Goal: Task Accomplishment & Management: Complete application form

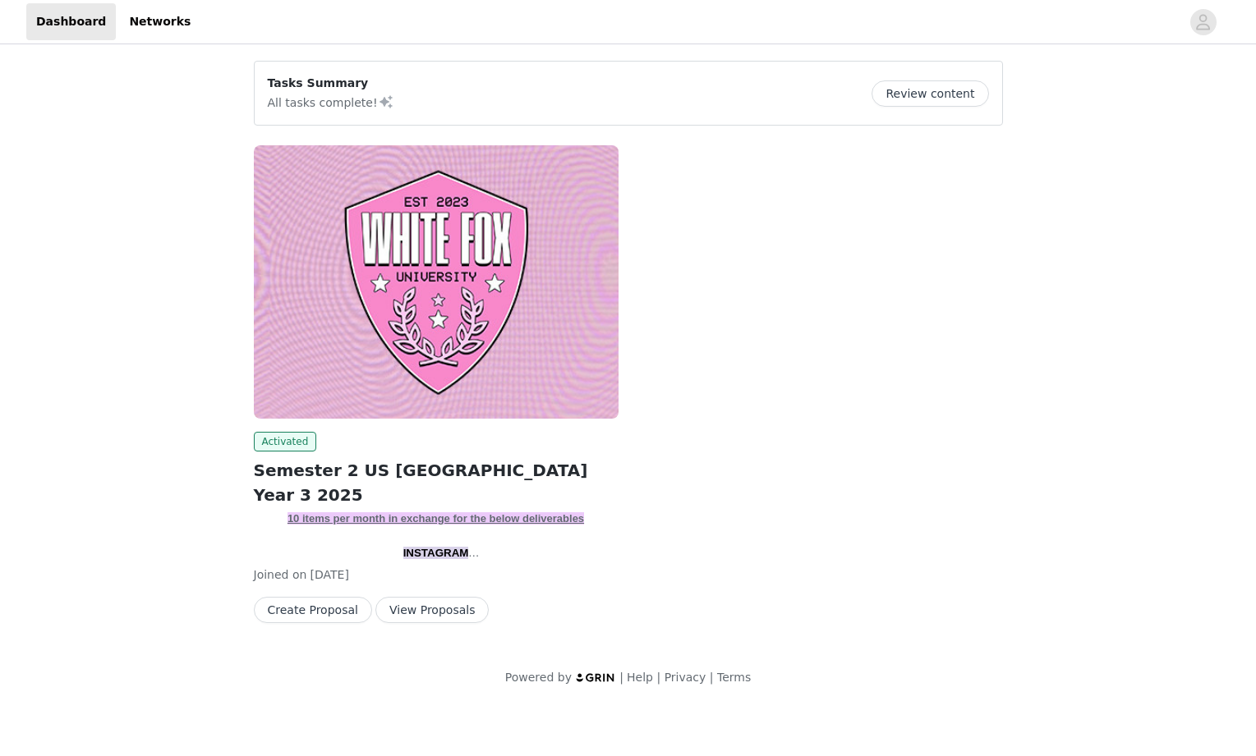
click at [423, 609] on button "View Proposals" at bounding box center [431, 610] width 113 height 26
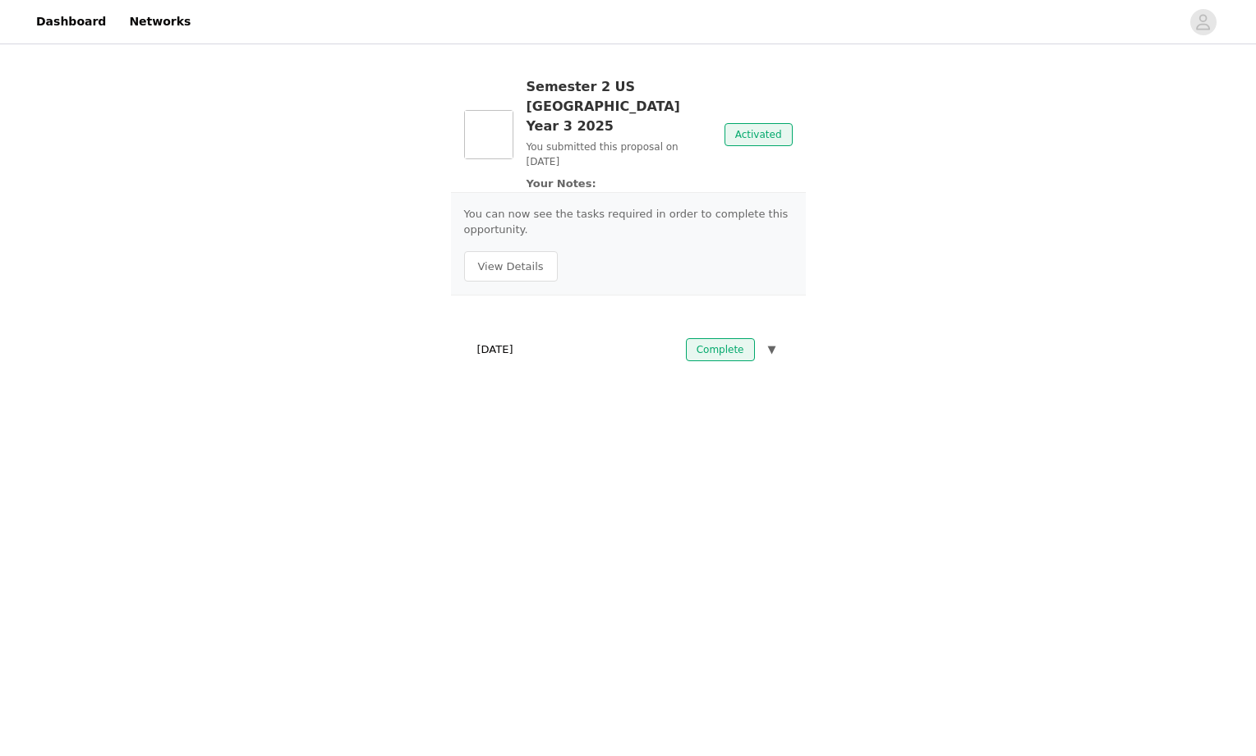
click at [516, 332] on div "July 16, 2025 Complete ▼" at bounding box center [628, 350] width 329 height 36
click at [521, 251] on button "View Details" at bounding box center [511, 266] width 94 height 31
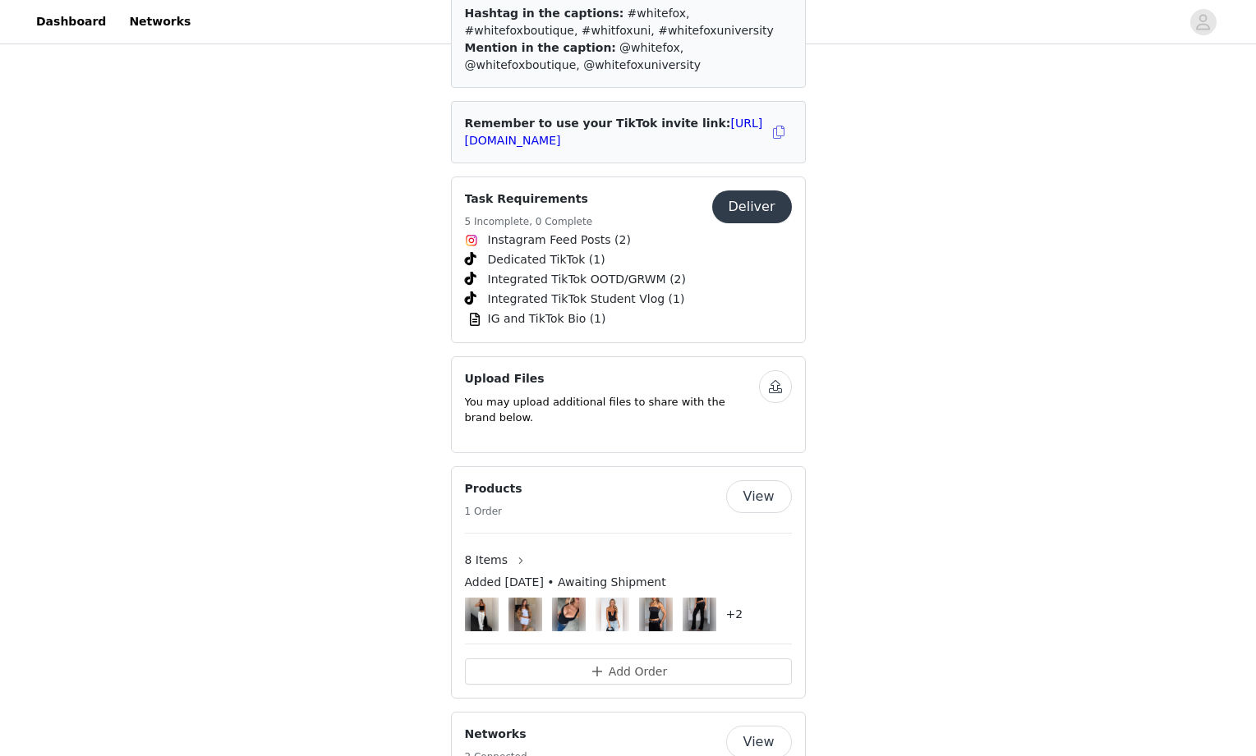
scroll to position [2227, 0]
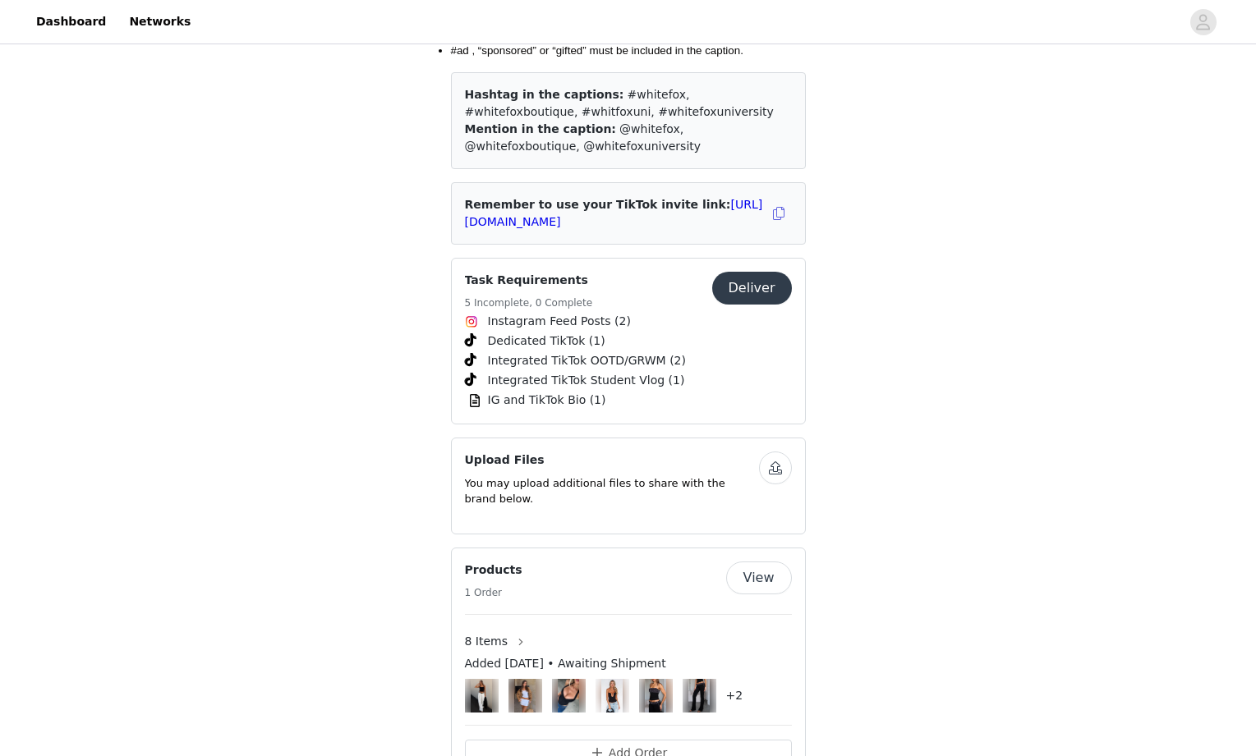
click at [763, 272] on button "Deliver" at bounding box center [752, 288] width 80 height 33
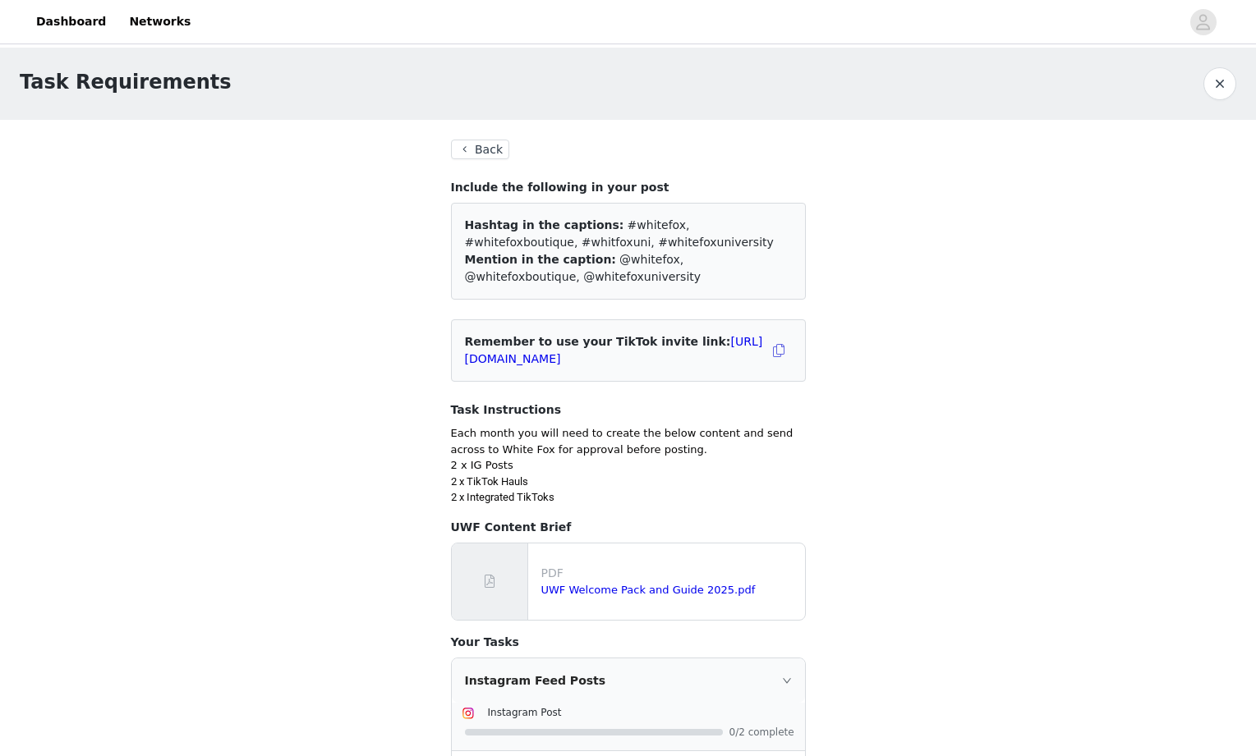
click at [503, 148] on button "Back" at bounding box center [480, 150] width 59 height 20
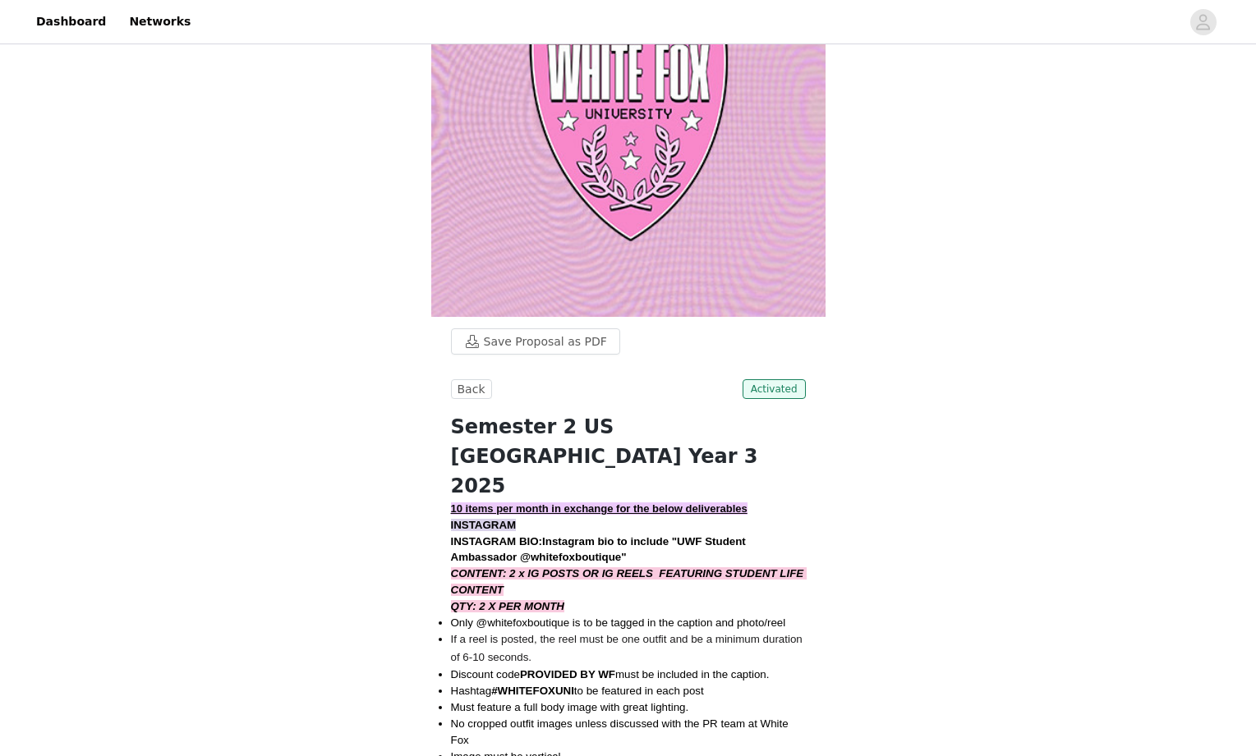
scroll to position [144, 0]
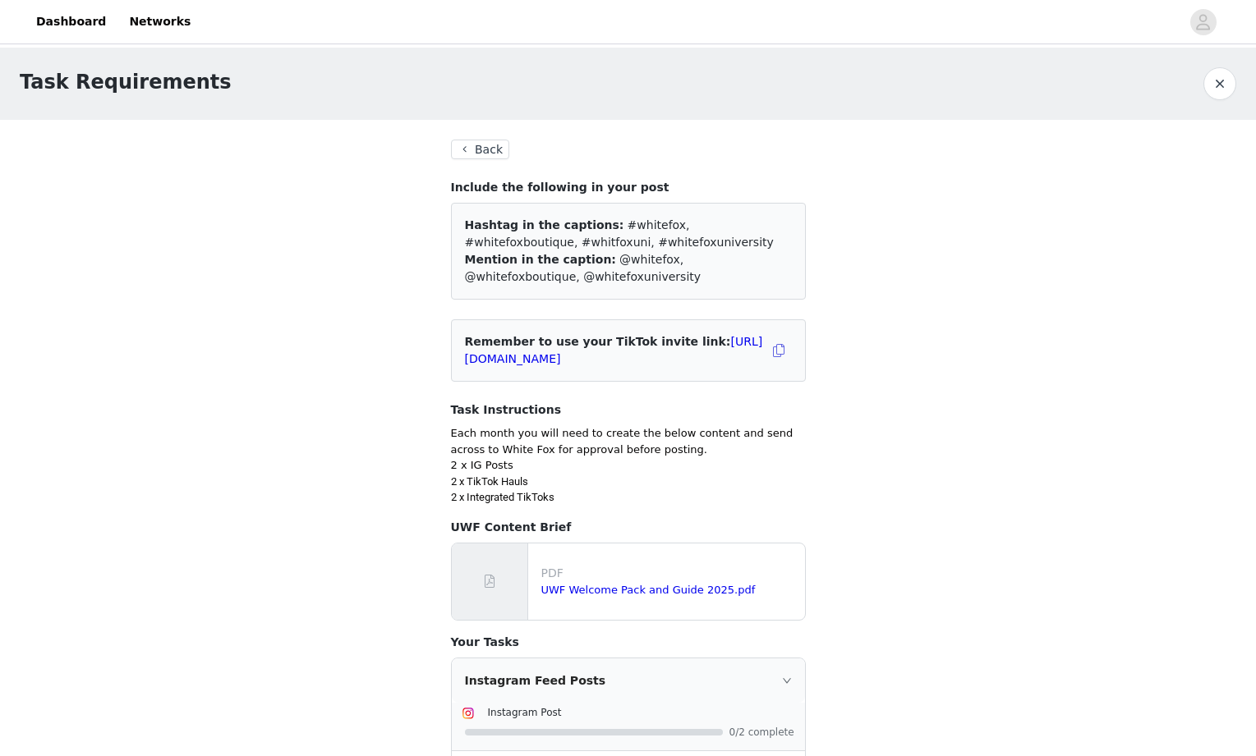
click at [478, 154] on button "Back" at bounding box center [480, 150] width 59 height 20
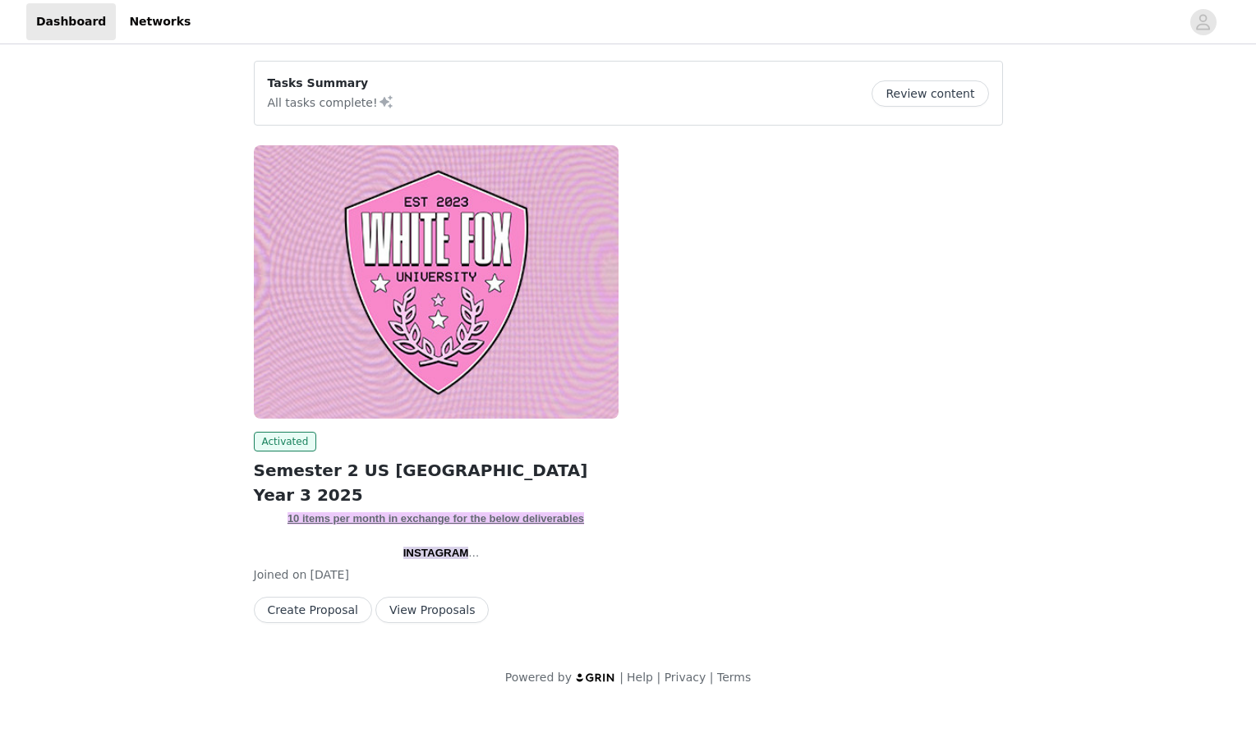
click at [397, 605] on button "View Proposals" at bounding box center [431, 610] width 113 height 26
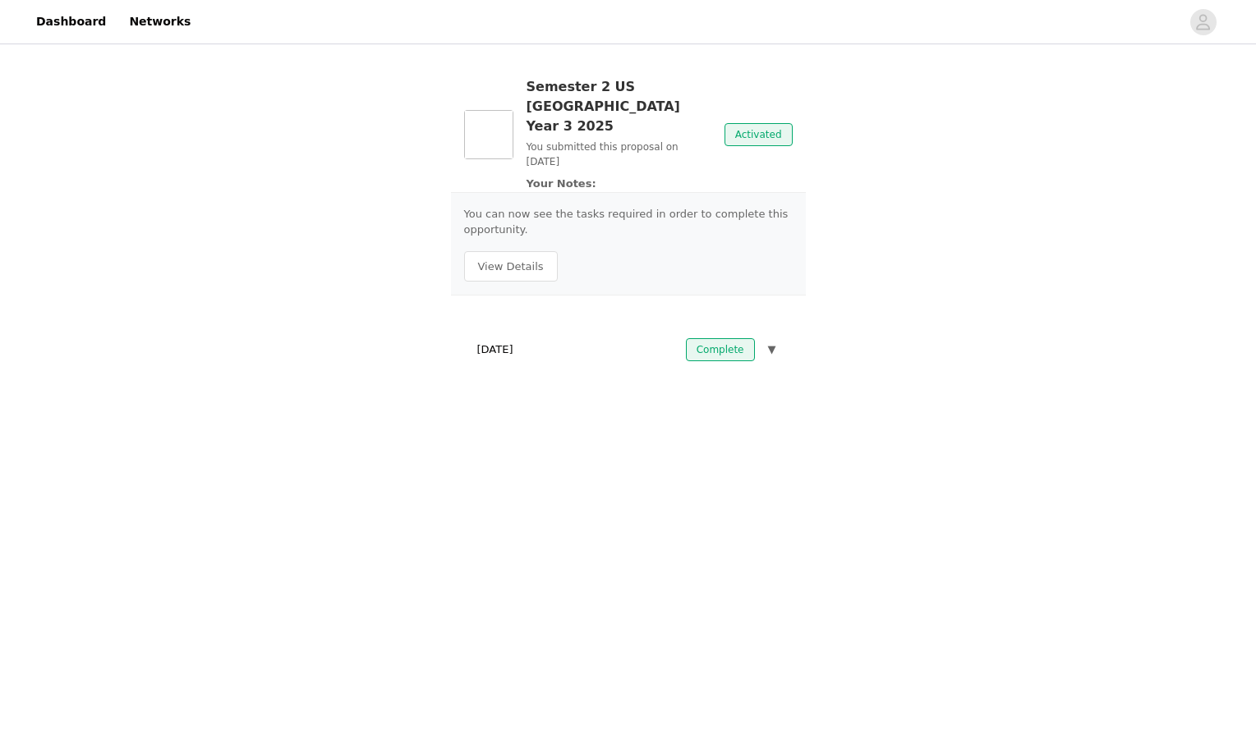
click at [563, 332] on div "July 16, 2025 Complete ▼" at bounding box center [628, 350] width 329 height 36
click at [775, 342] on span "▼" at bounding box center [772, 350] width 8 height 16
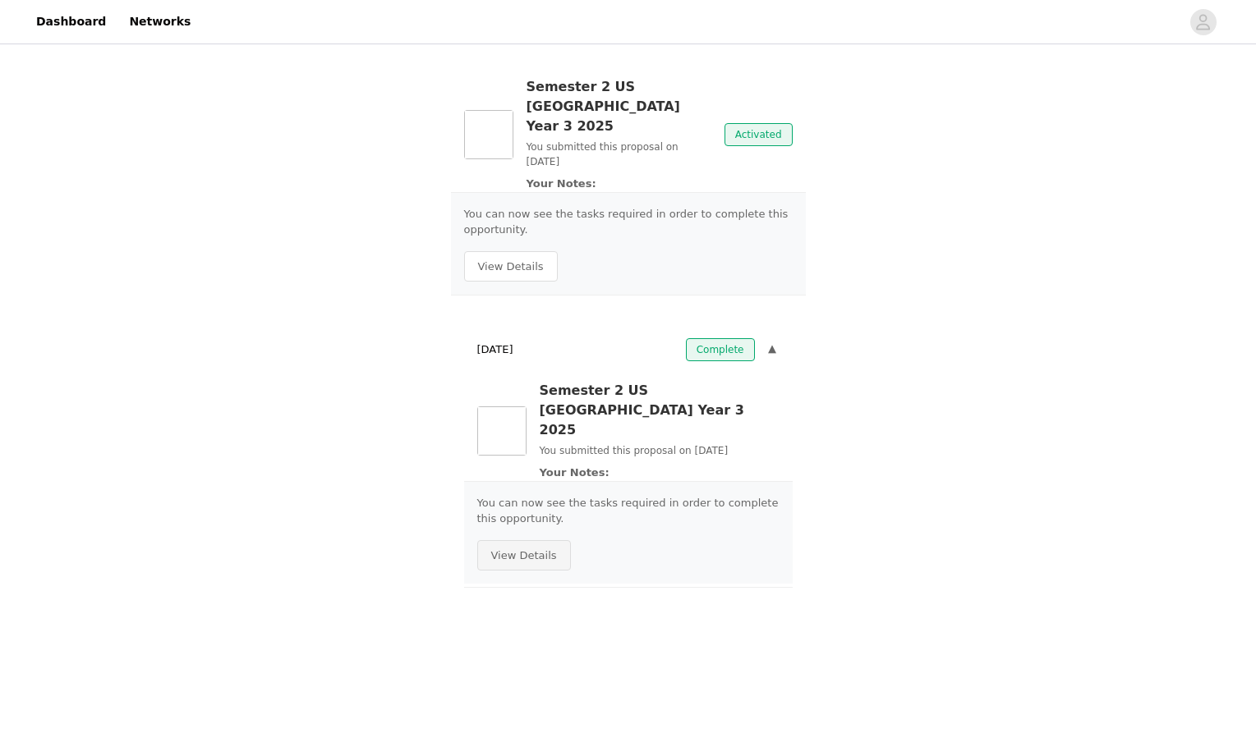
click at [505, 540] on button "View Details" at bounding box center [524, 555] width 94 height 31
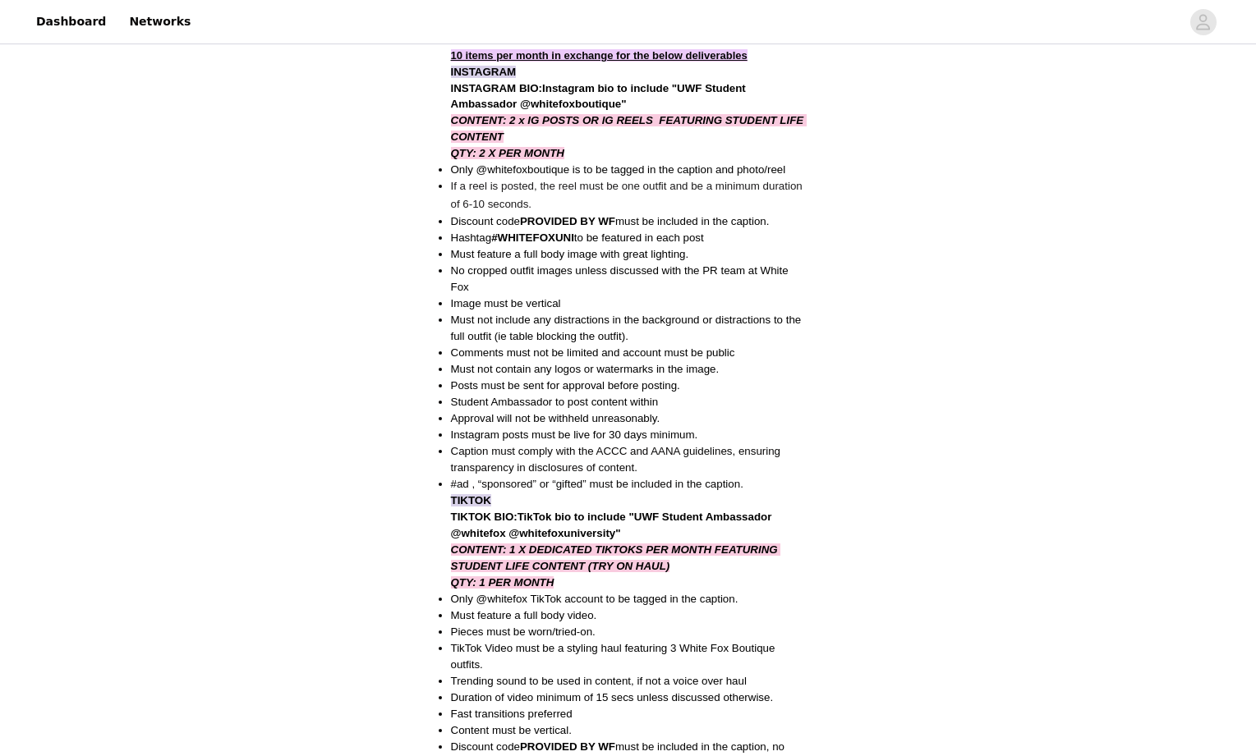
scroll to position [702, 0]
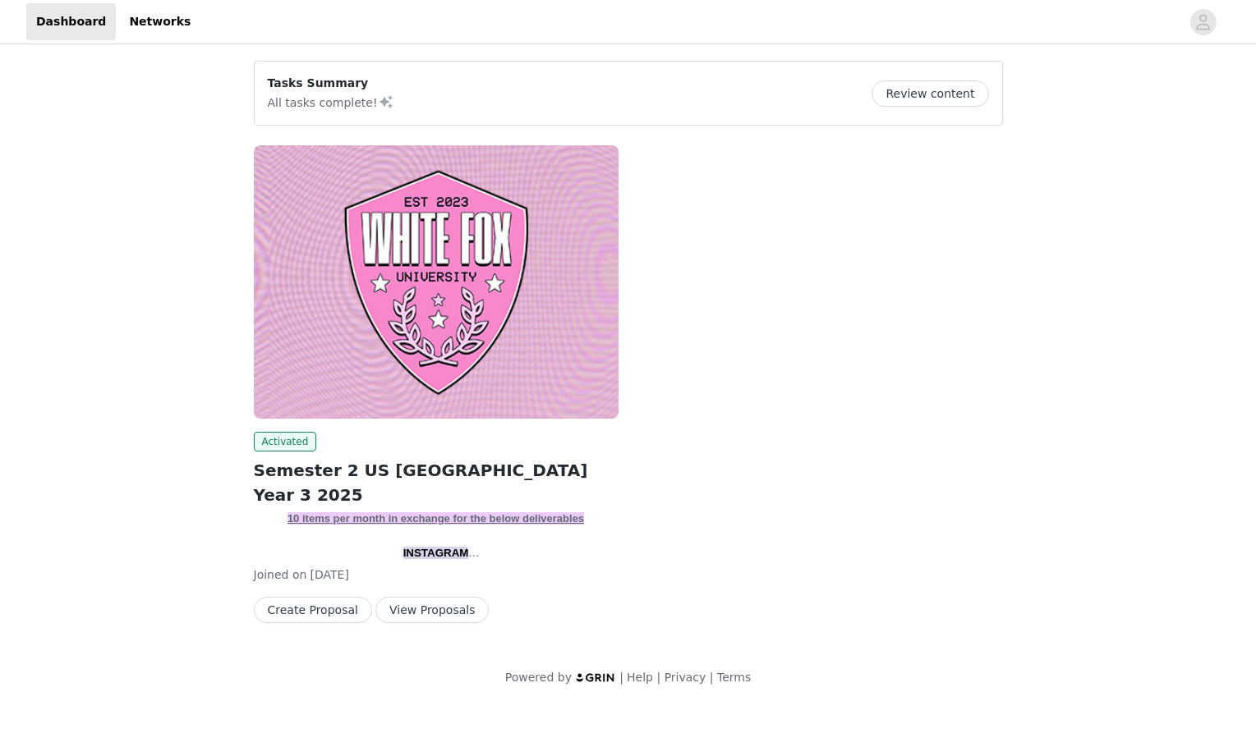
click at [410, 611] on button "View Proposals" at bounding box center [431, 610] width 113 height 26
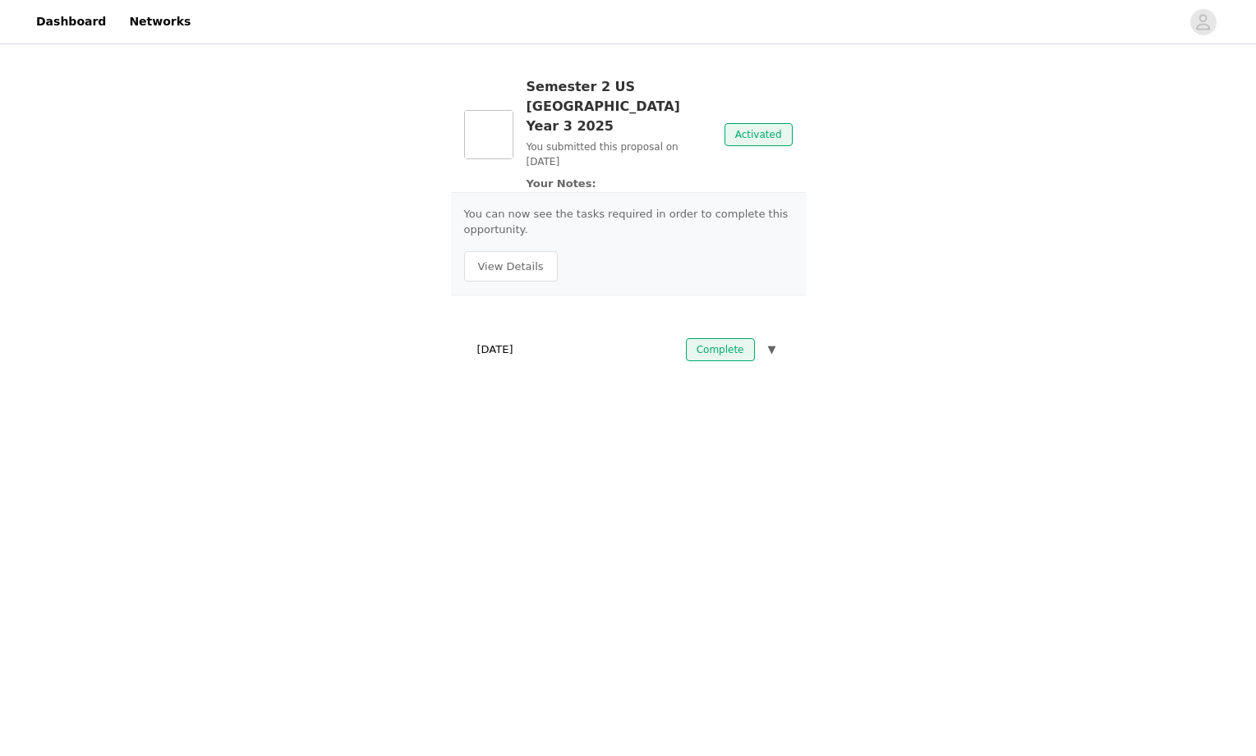
click at [775, 342] on span "▼" at bounding box center [772, 350] width 8 height 16
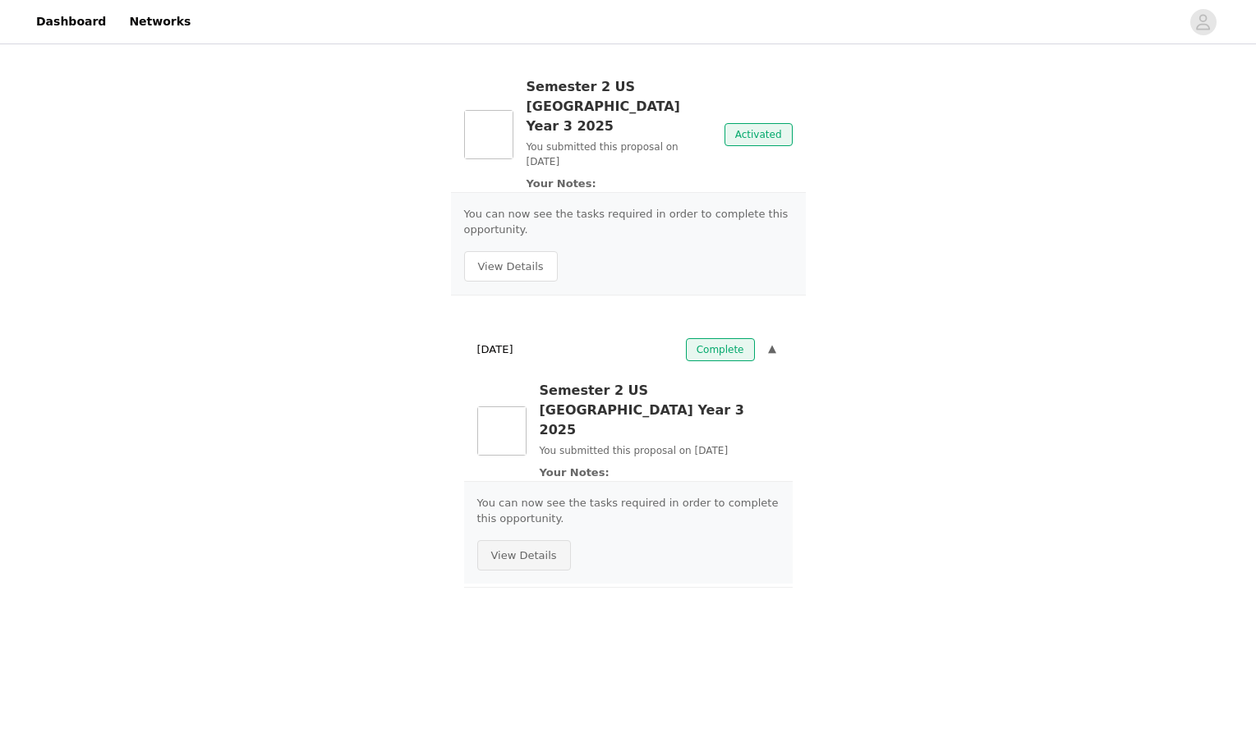
click at [526, 540] on button "View Details" at bounding box center [524, 555] width 94 height 31
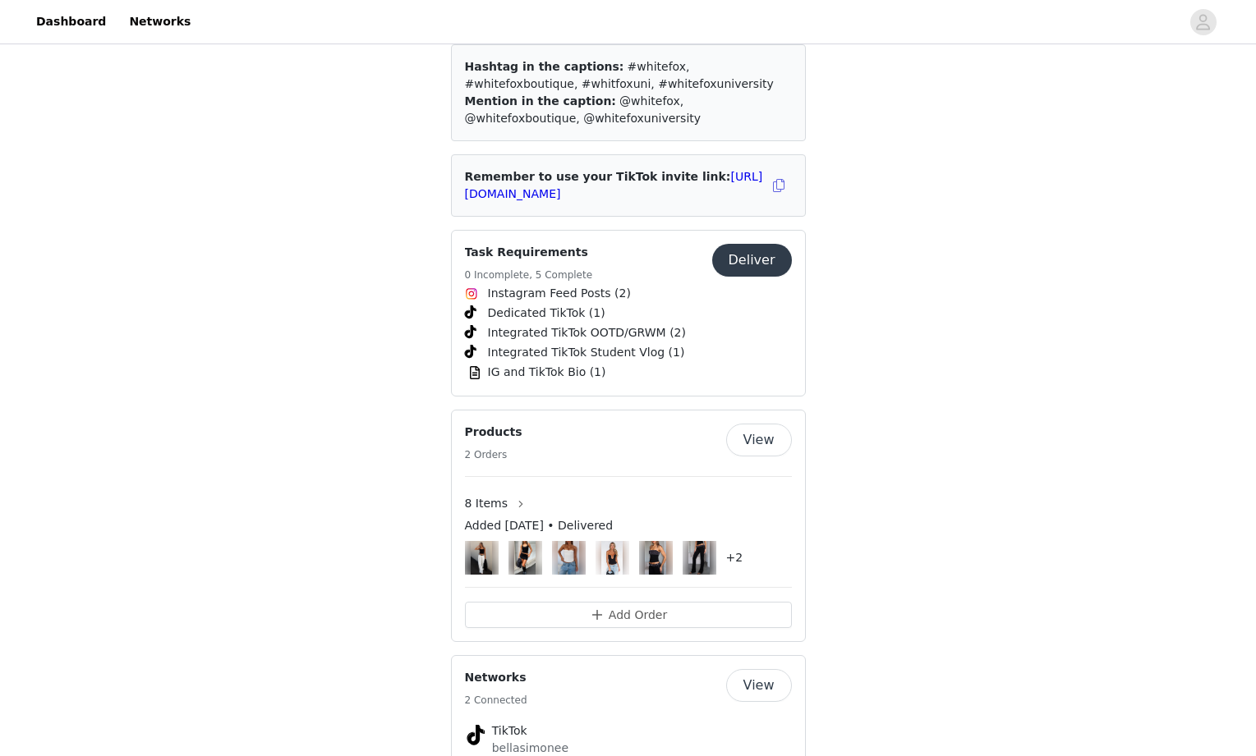
scroll to position [2253, 0]
click at [765, 246] on button "Deliver" at bounding box center [752, 262] width 80 height 33
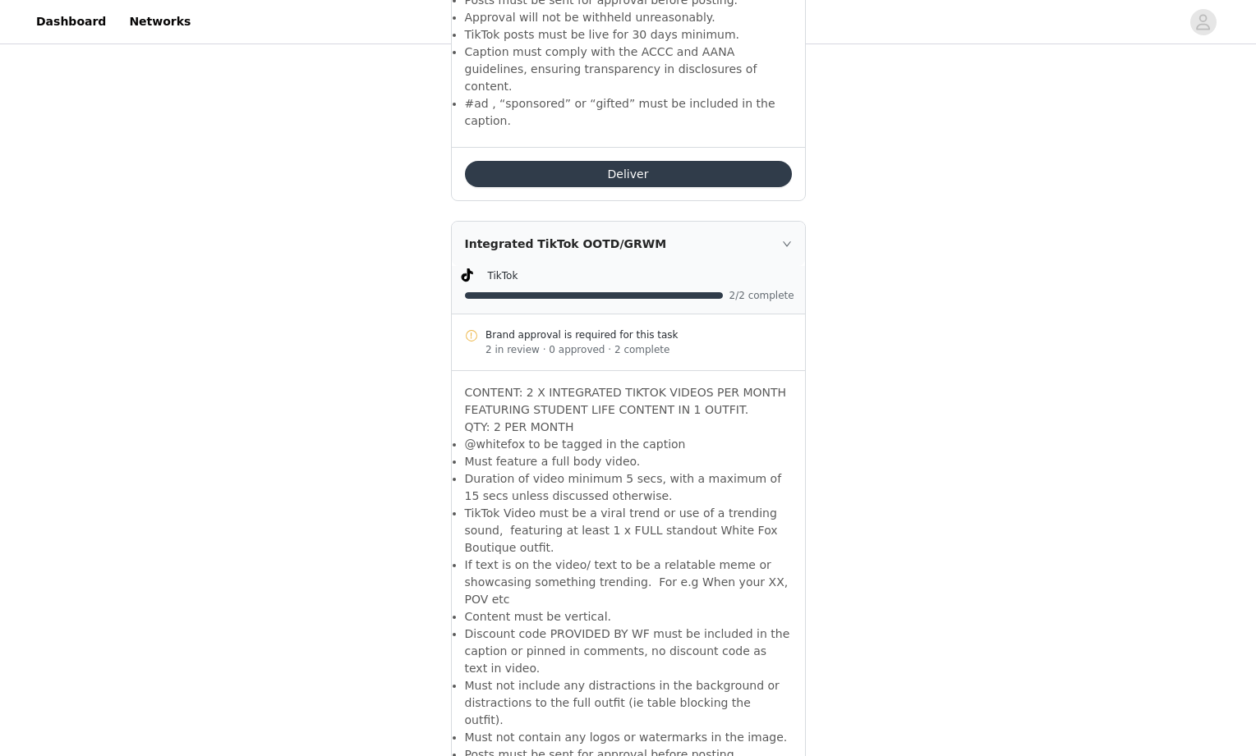
scroll to position [1955, 0]
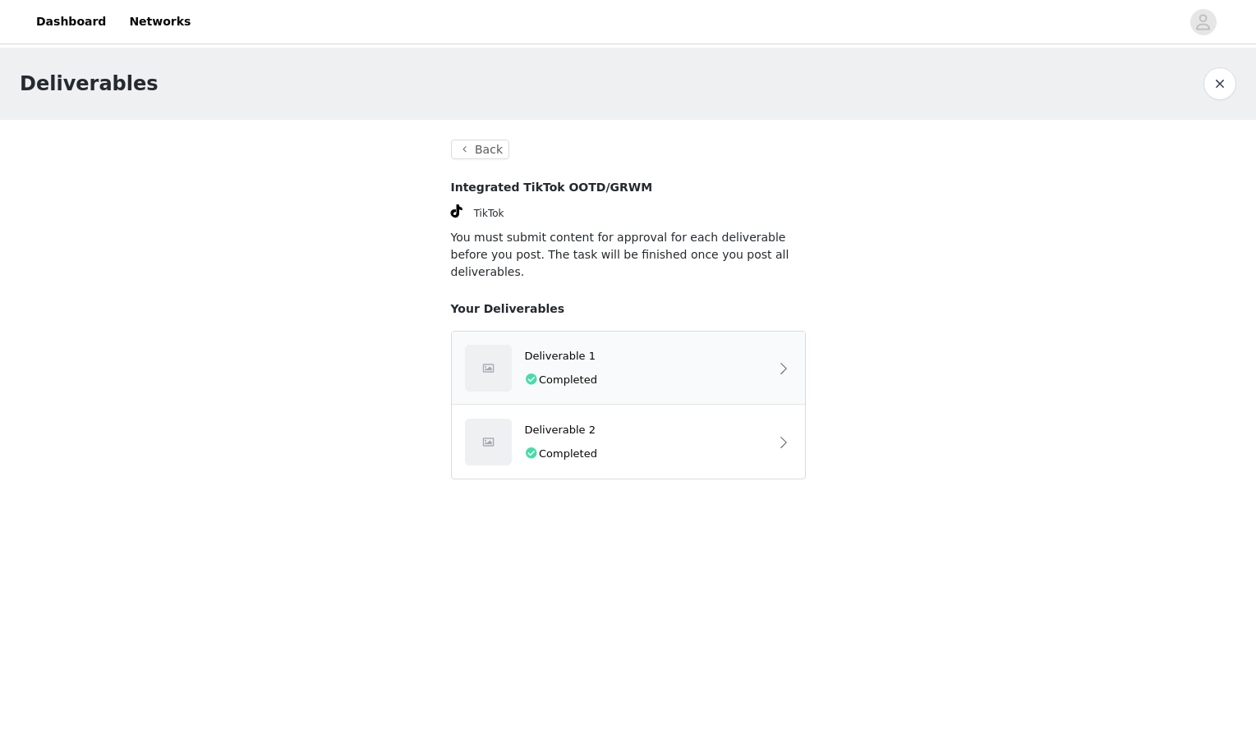
click at [664, 348] on div "Deliverable 1" at bounding box center [647, 356] width 244 height 16
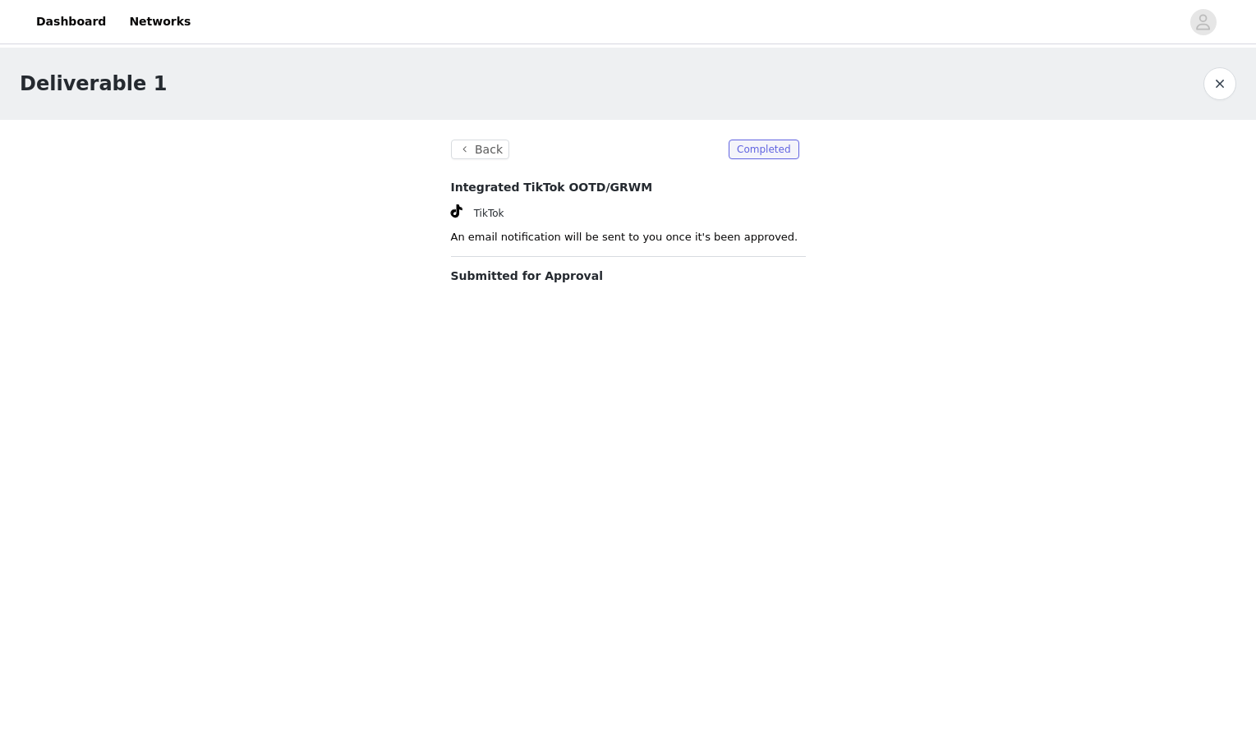
click at [564, 277] on p "Submitted for Approval" at bounding box center [628, 276] width 355 height 17
click at [519, 228] on section "Back Completed Integrated TikTok OOTD/GRWM TikTok An email notification will be…" at bounding box center [628, 212] width 394 height 185
click at [508, 243] on section "Back Completed Integrated TikTok OOTD/GRWM TikTok An email notification will be…" at bounding box center [628, 212] width 394 height 185
click at [491, 153] on button "Back" at bounding box center [480, 150] width 59 height 20
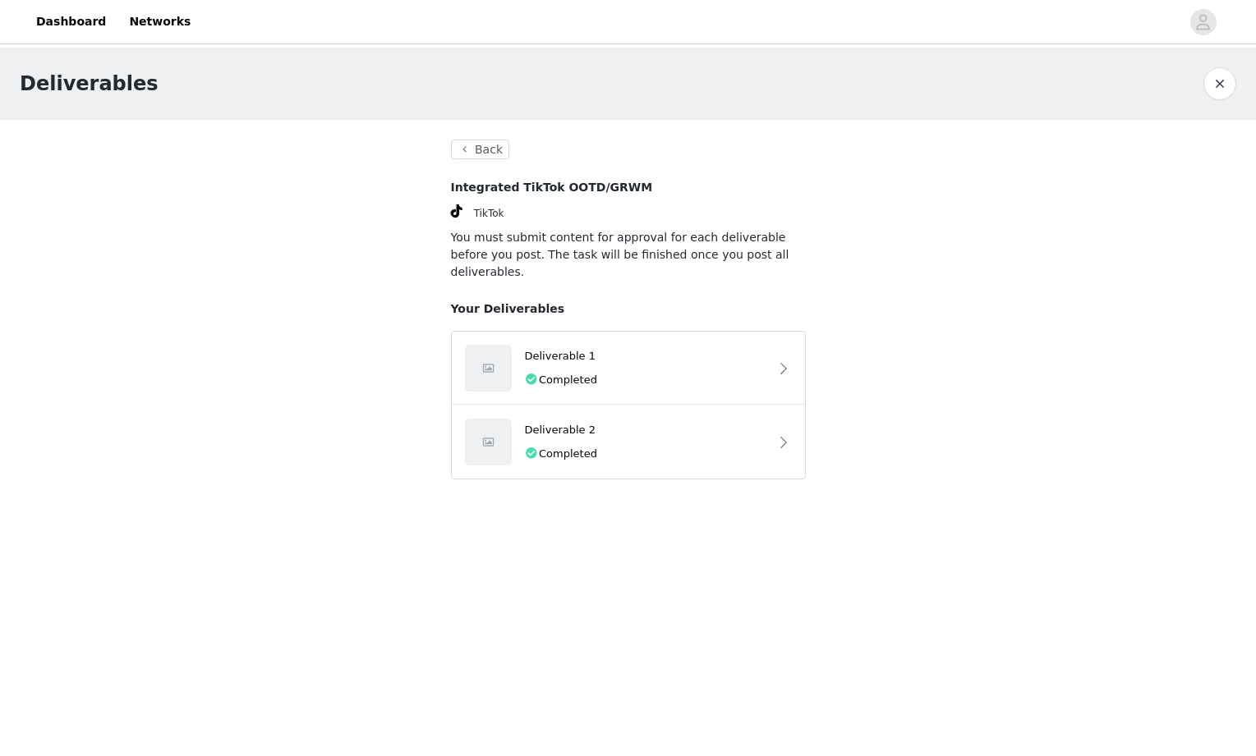
click at [480, 160] on div "Back Integrated TikTok OOTD/GRWM TikTok You must submit content for approval fo…" at bounding box center [628, 310] width 355 height 340
click at [480, 153] on button "Back" at bounding box center [480, 150] width 59 height 20
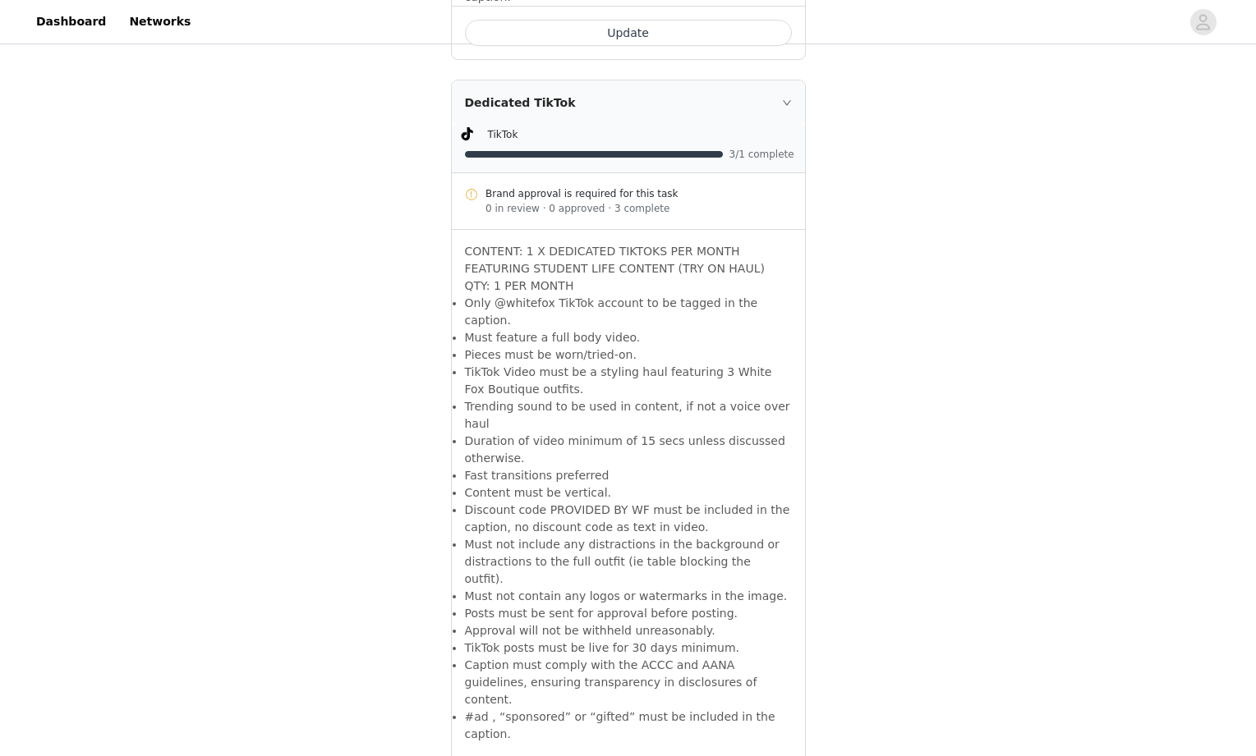
scroll to position [1380, 0]
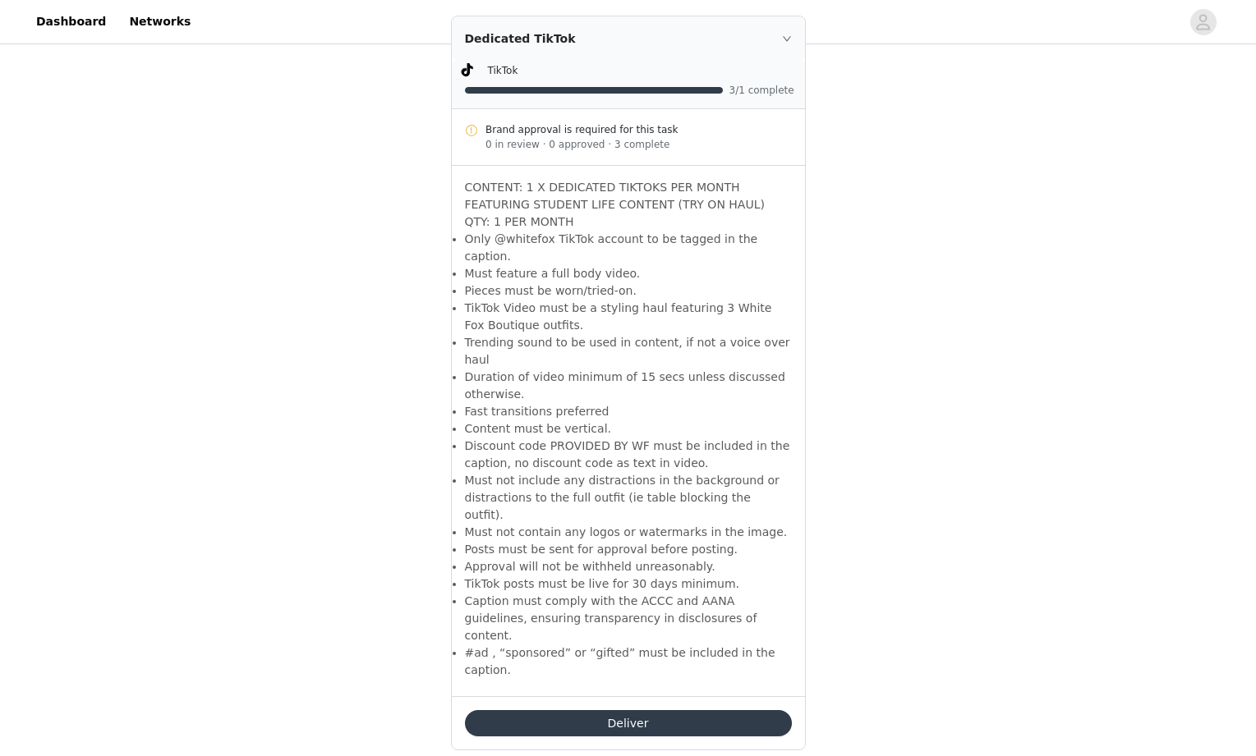
click at [625, 710] on button "Deliver" at bounding box center [628, 723] width 327 height 26
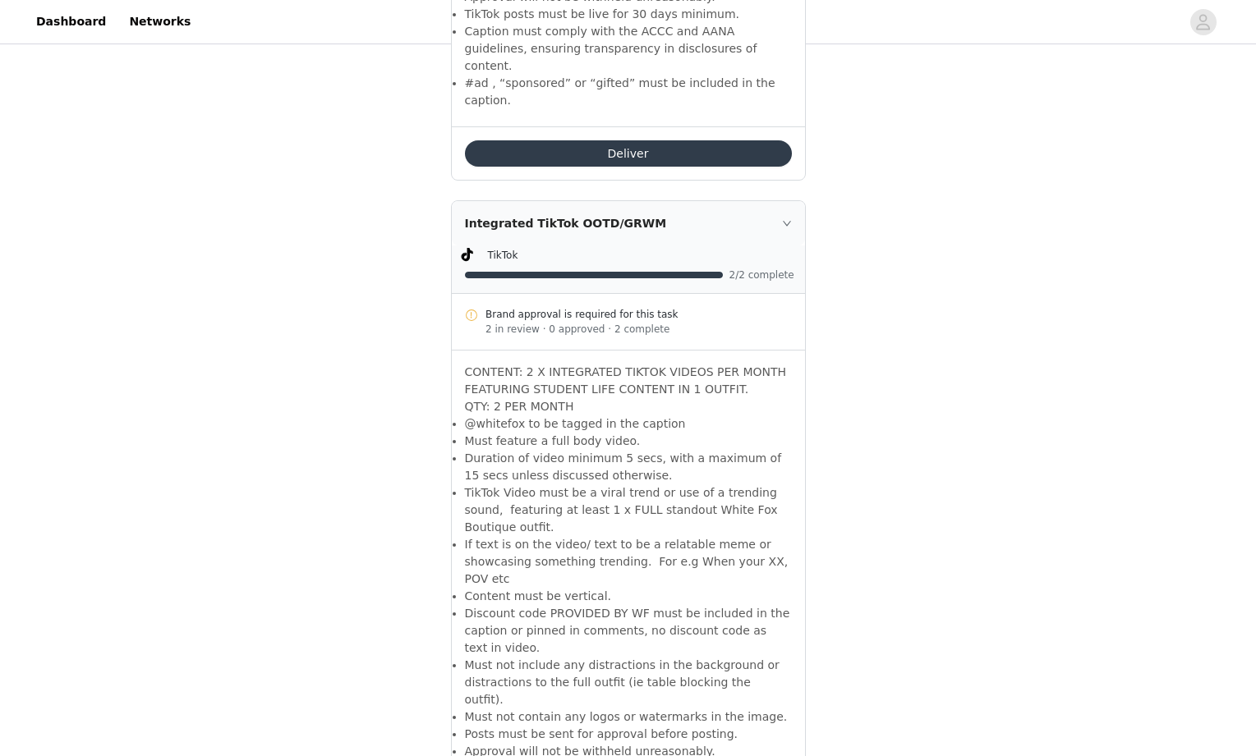
scroll to position [1964, 0]
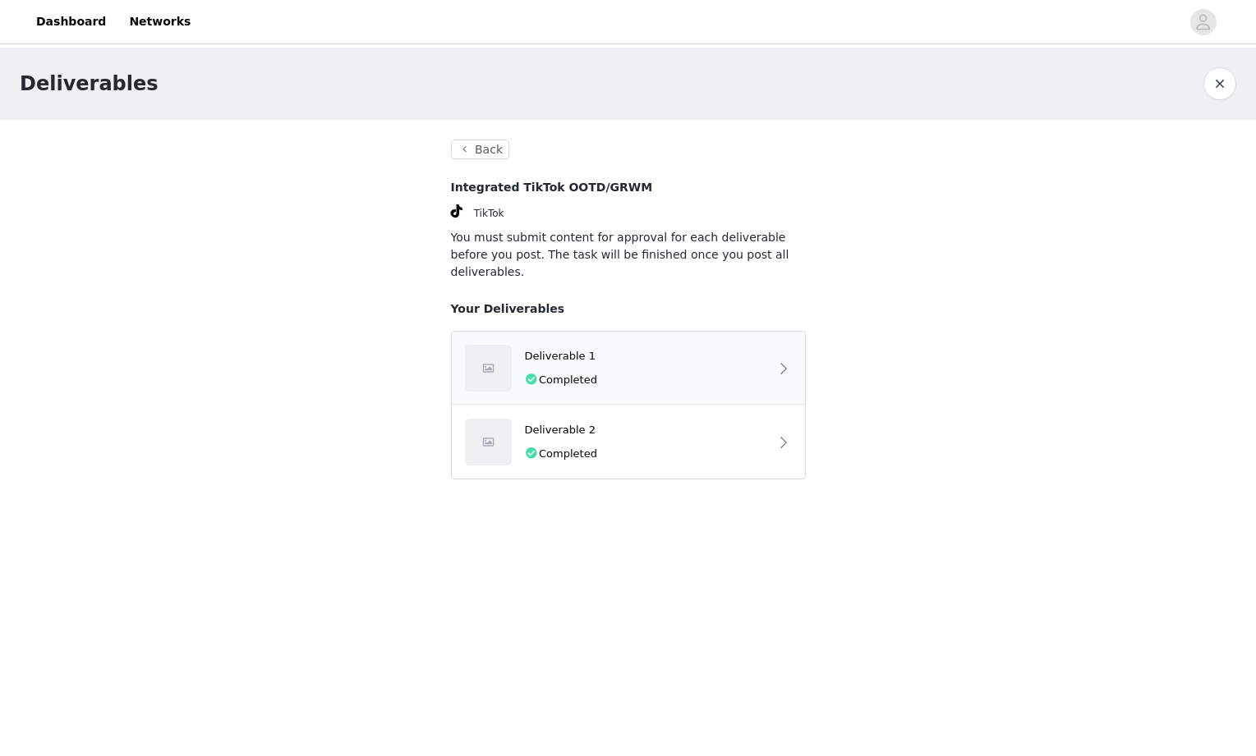
click at [499, 349] on img at bounding box center [488, 368] width 47 height 47
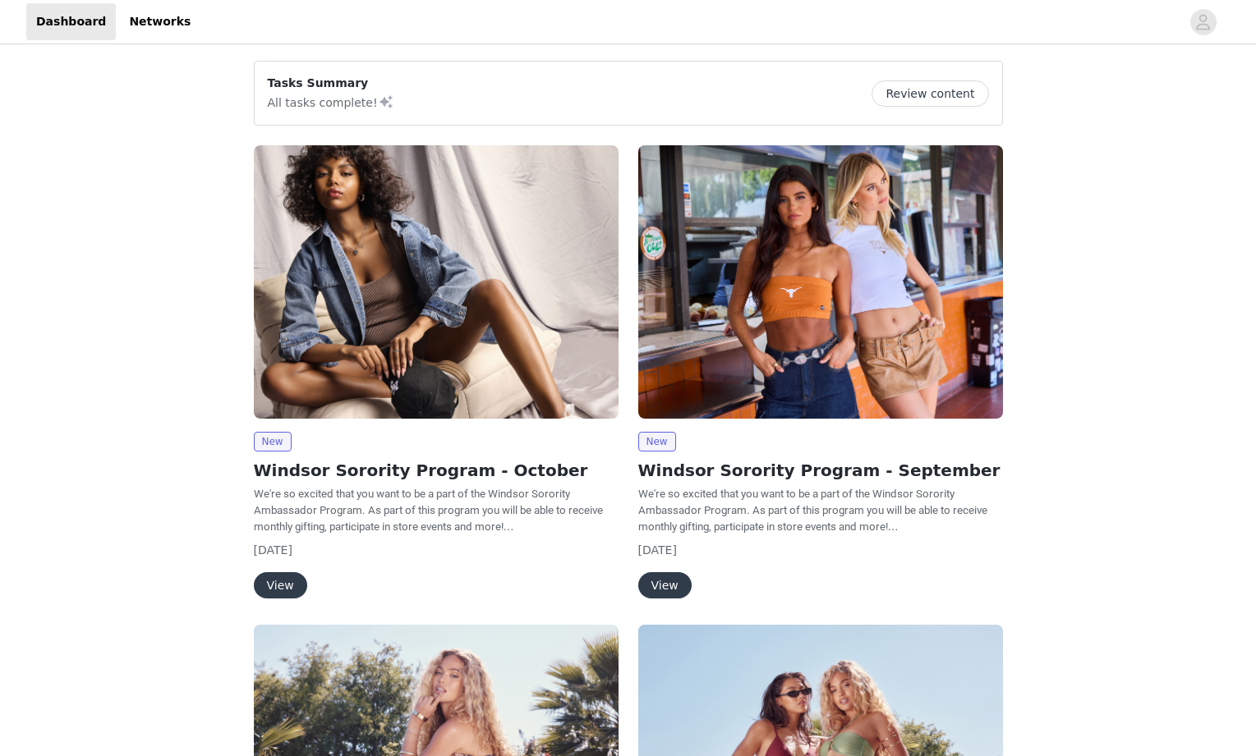
click at [273, 581] on button "View" at bounding box center [280, 585] width 53 height 26
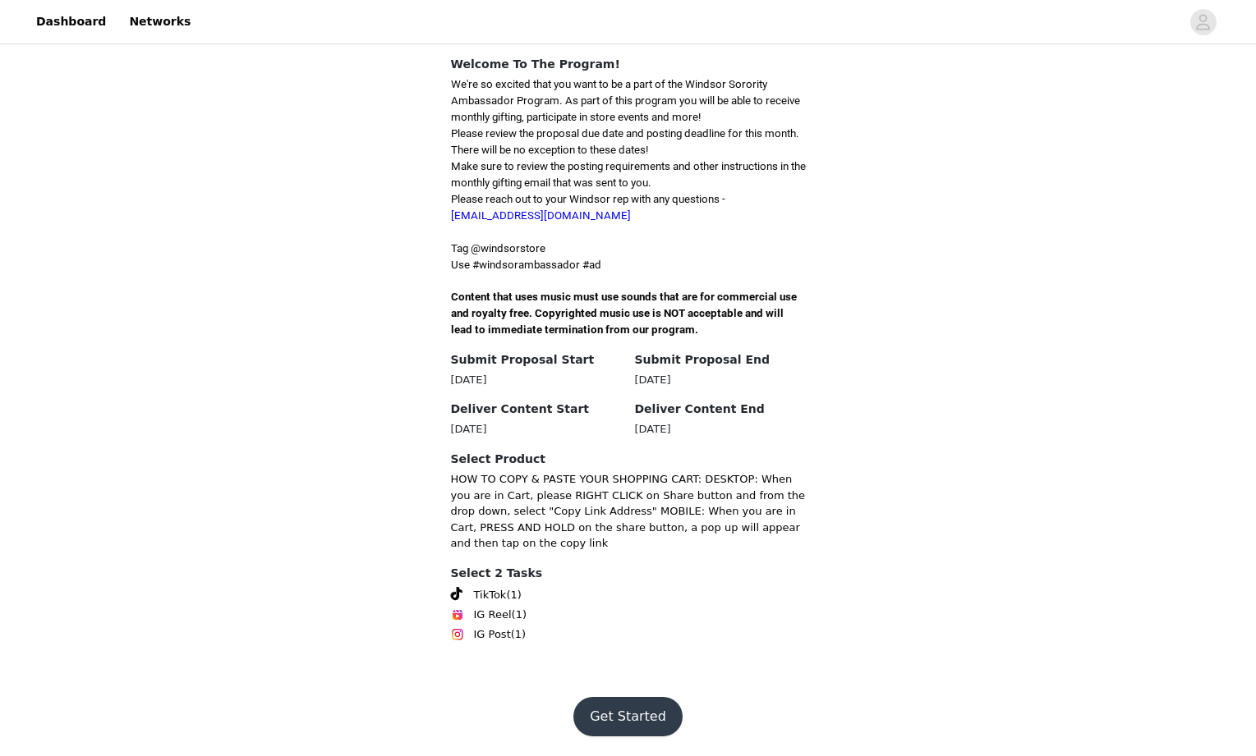
scroll to position [492, 0]
click at [625, 710] on button "Get Started" at bounding box center [627, 716] width 109 height 39
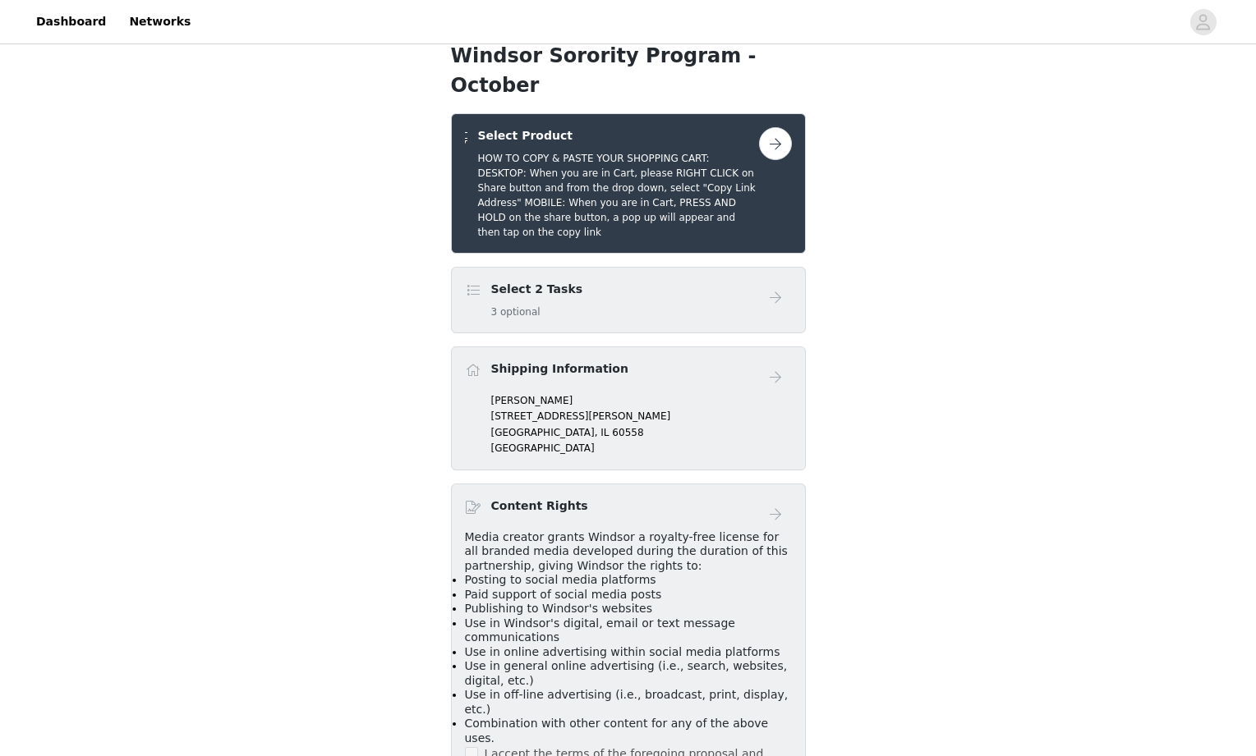
scroll to position [240, 0]
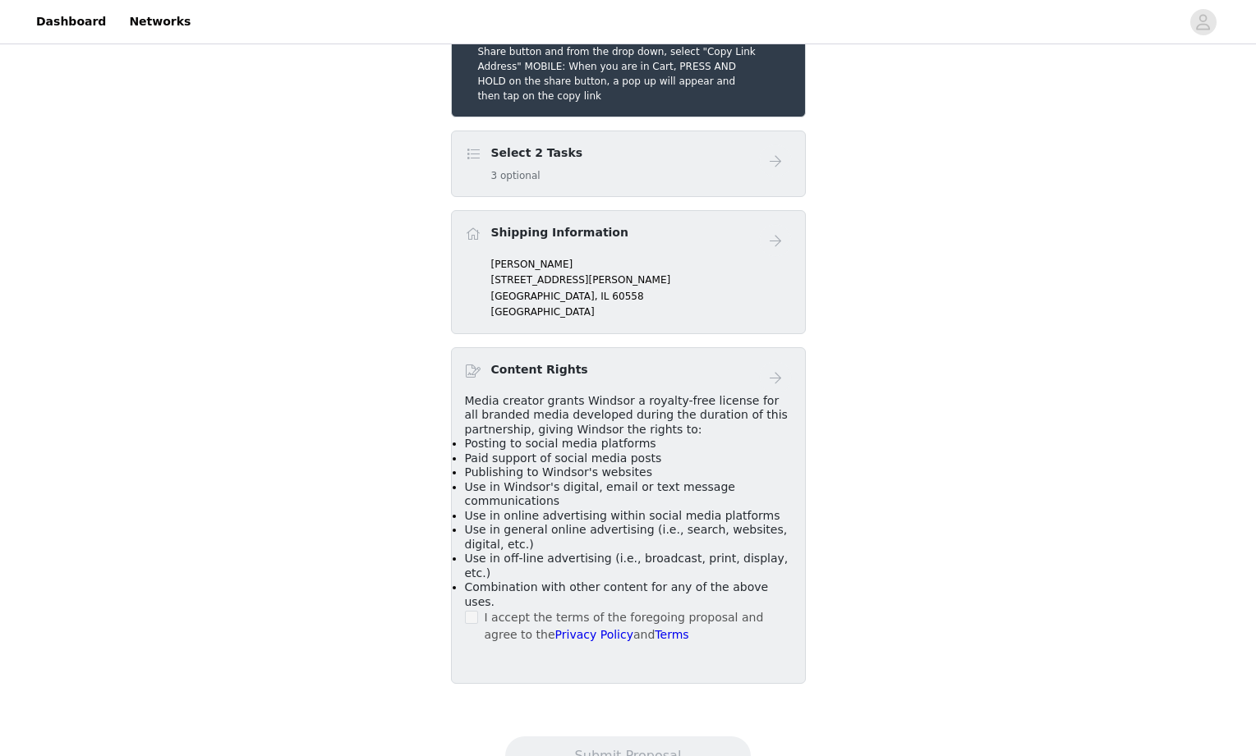
click at [434, 278] on section "Windsor Sorority Program - October Select Product HOW TO COPY & PASTE YOUR SHOP…" at bounding box center [628, 311] width 394 height 812
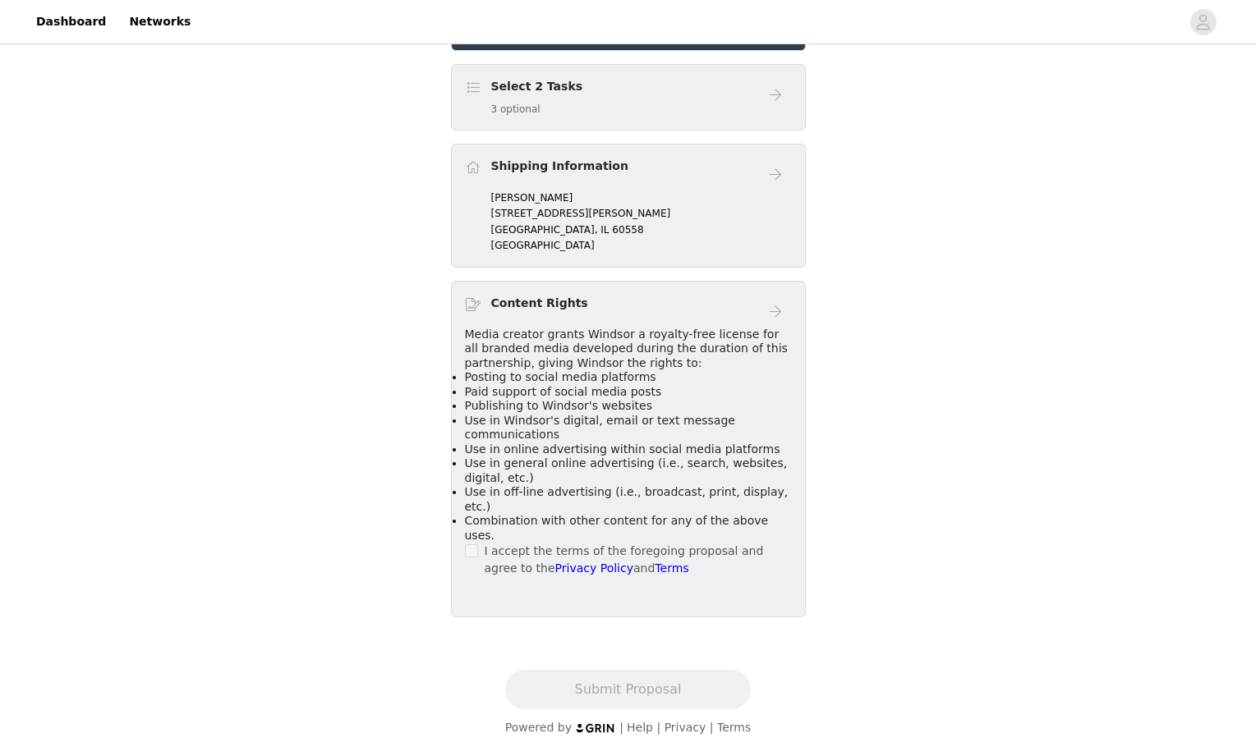
scroll to position [554, 0]
